Goal: Book appointment/travel/reservation

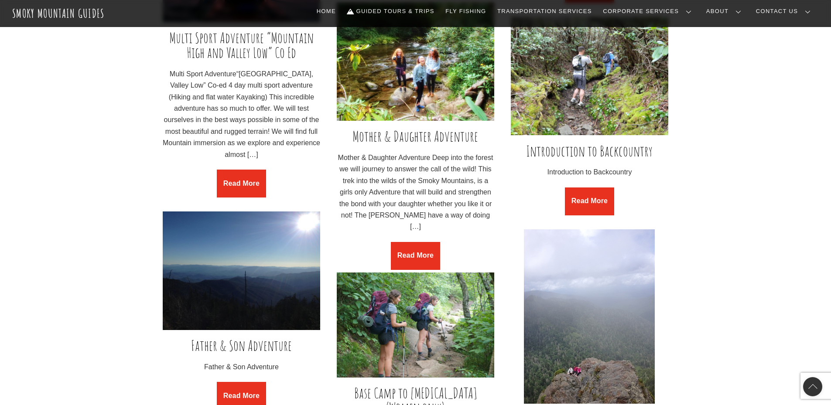
scroll to position [916, 0]
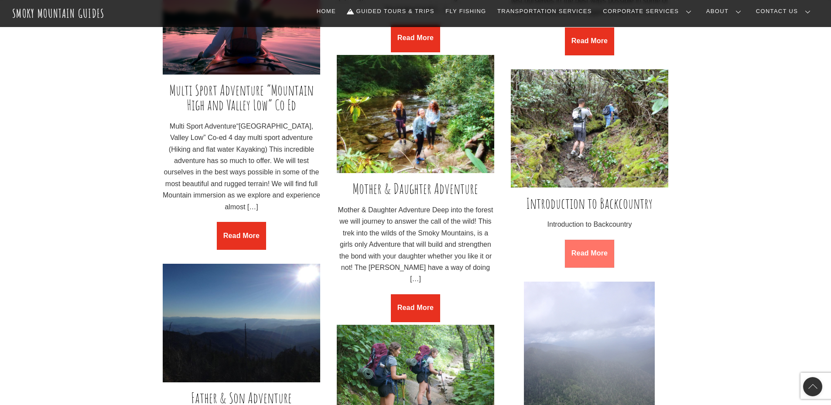
click at [597, 253] on link "Read More" at bounding box center [589, 254] width 49 height 28
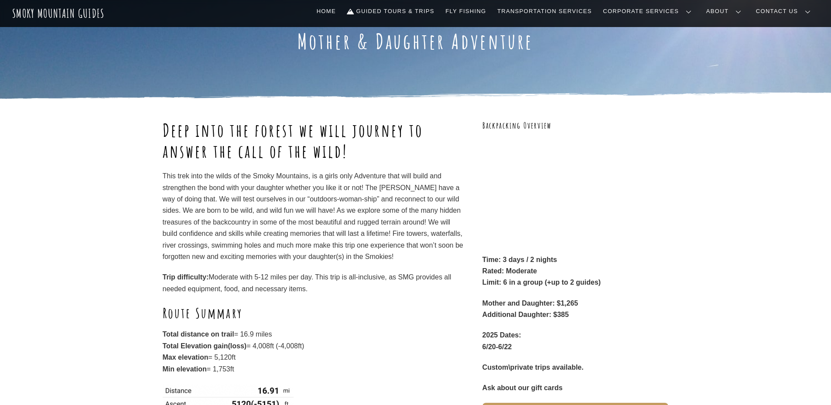
scroll to position [87, 0]
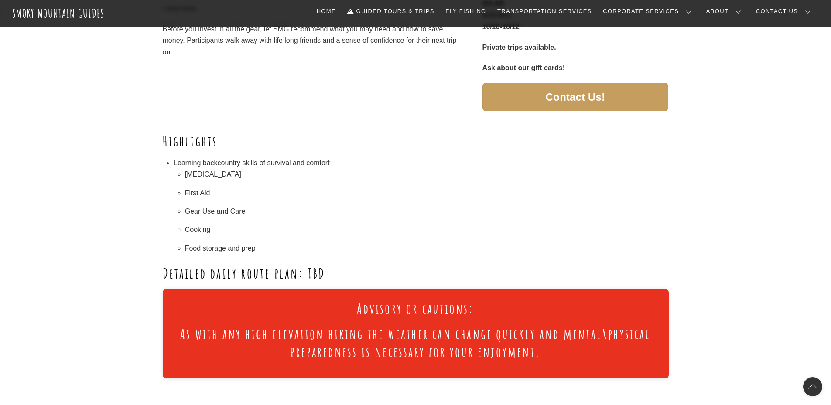
scroll to position [436, 0]
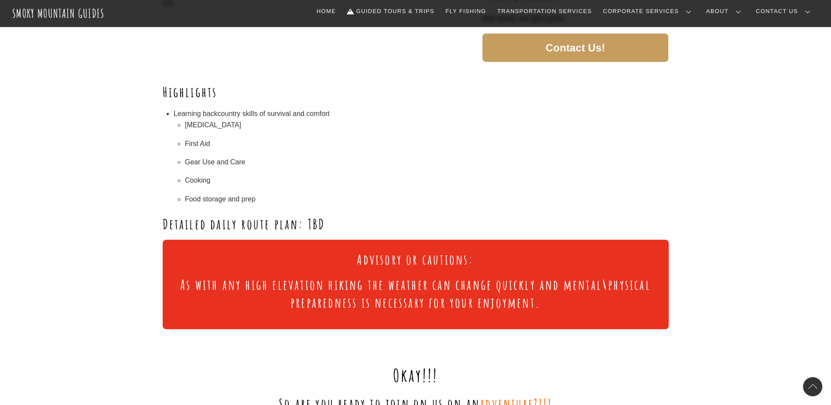
click at [270, 223] on h2 "Detailed daily route plan: TBD" at bounding box center [416, 224] width 506 height 18
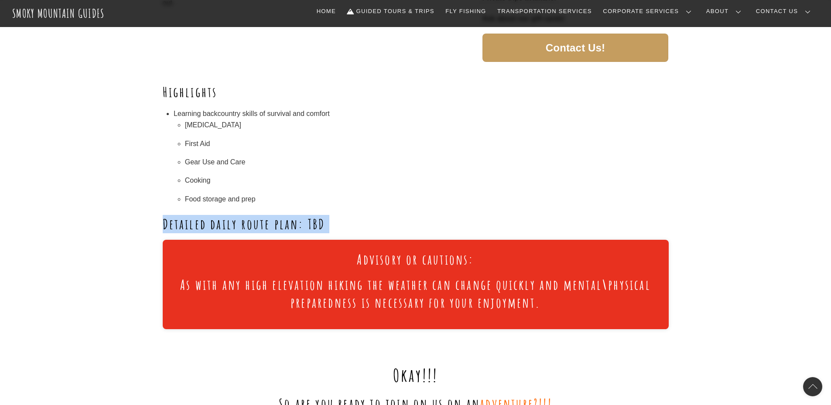
click at [270, 223] on h2 "Detailed daily route plan: TBD" at bounding box center [416, 224] width 506 height 18
click at [442, 211] on div "Highlights Learning backcountry skills of survival and comfort [MEDICAL_DATA] F…" at bounding box center [416, 158] width 506 height 150
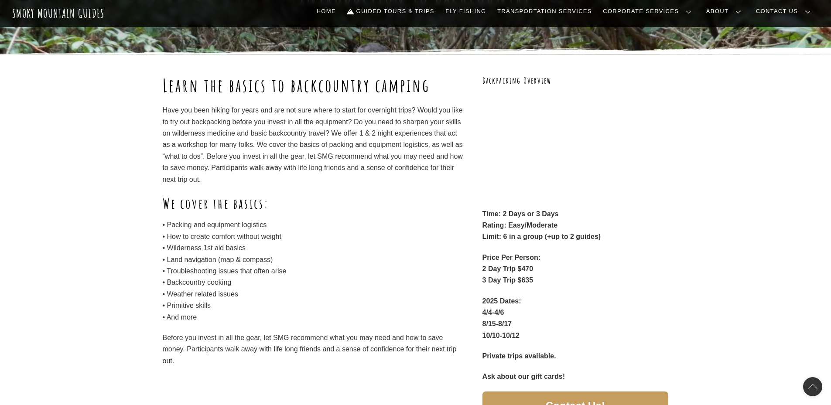
scroll to position [87, 0]
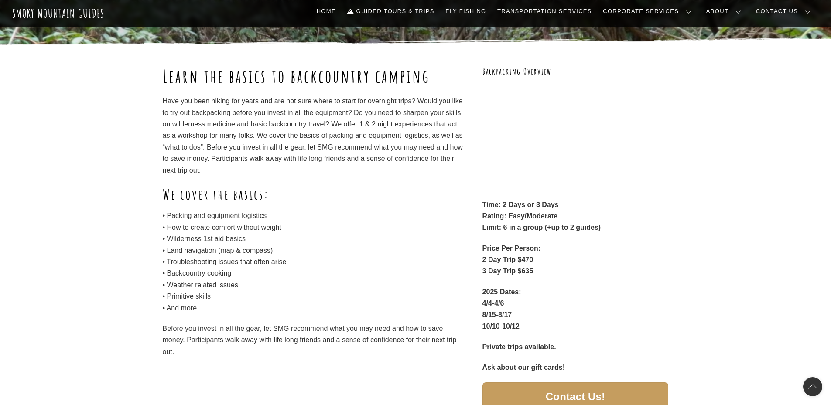
click at [389, 176] on p "Have you been hiking for years and are not sure where to start for overnight tr…" at bounding box center [314, 135] width 303 height 81
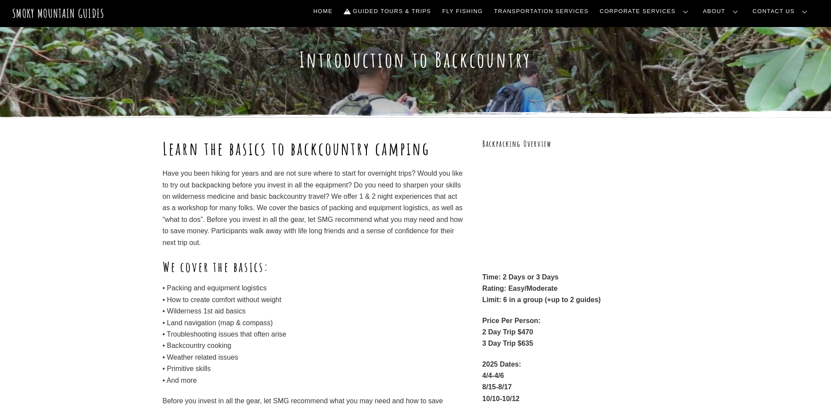
scroll to position [0, 0]
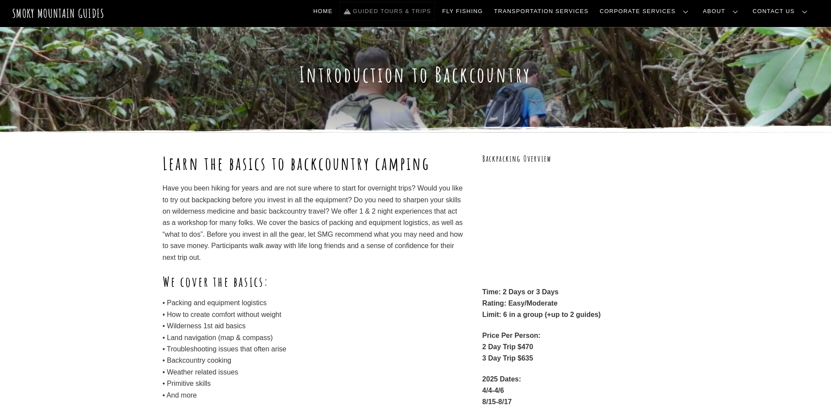
click at [434, 7] on link "Guided Tours & Trips" at bounding box center [387, 11] width 94 height 18
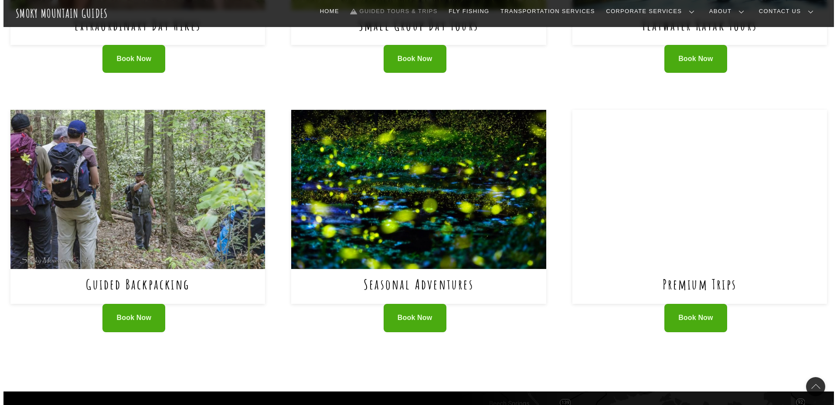
scroll to position [523, 0]
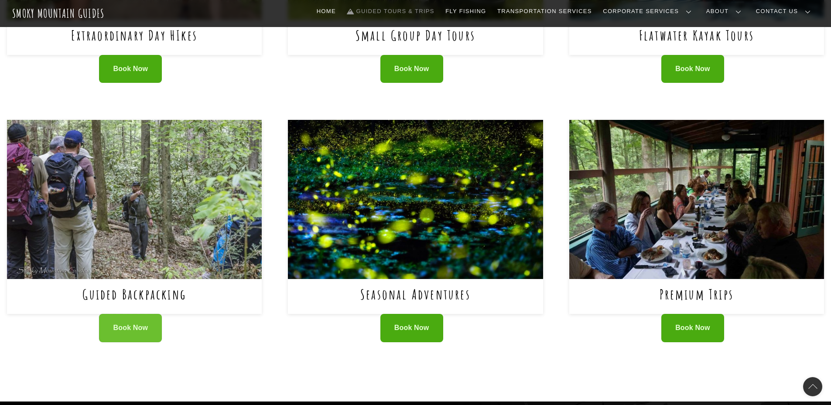
click at [106, 314] on link "Book Now" at bounding box center [130, 328] width 63 height 28
